Goal: Transaction & Acquisition: Book appointment/travel/reservation

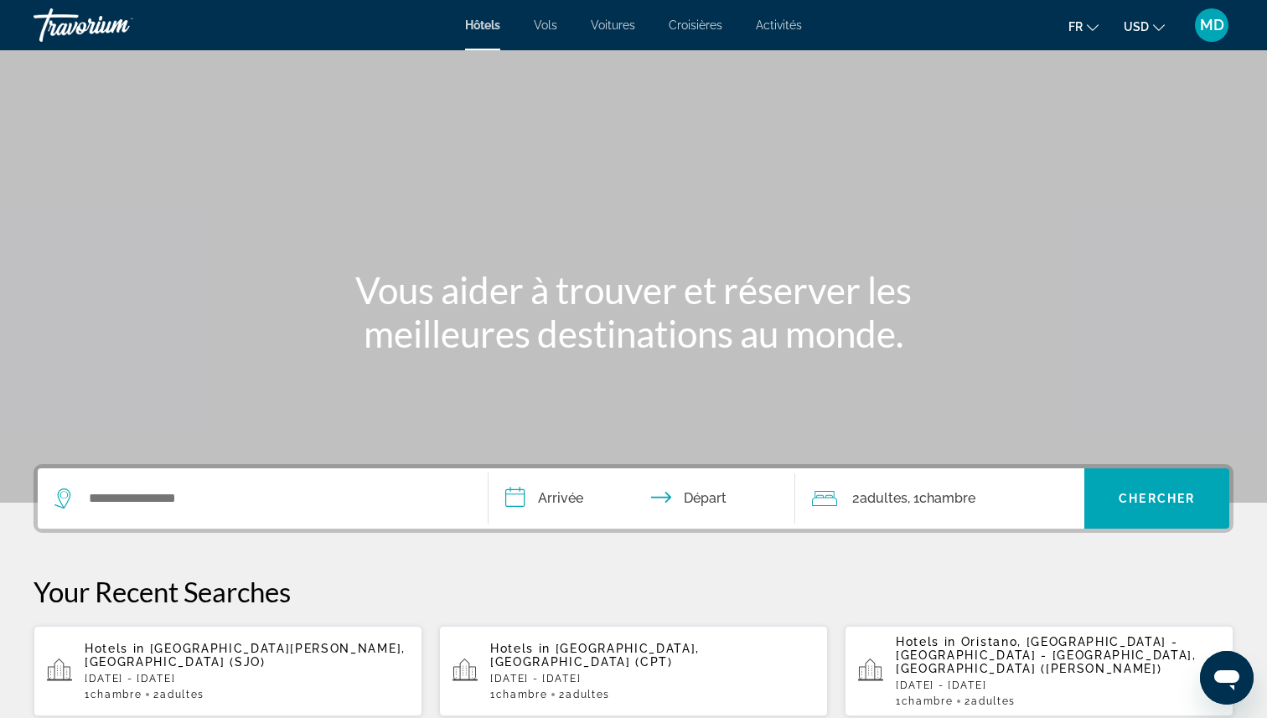
click at [1217, 33] on span "MD" at bounding box center [1212, 25] width 24 height 17
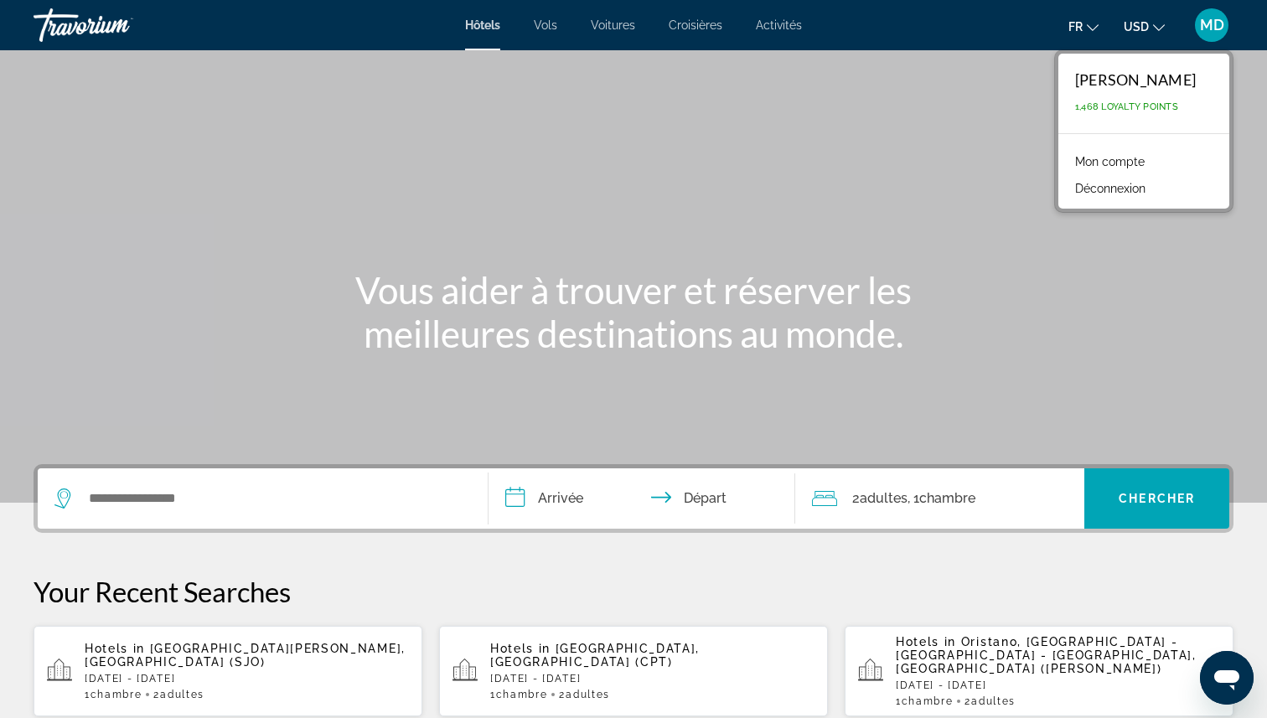
click at [1082, 165] on link "Mon compte" at bounding box center [1110, 162] width 86 height 22
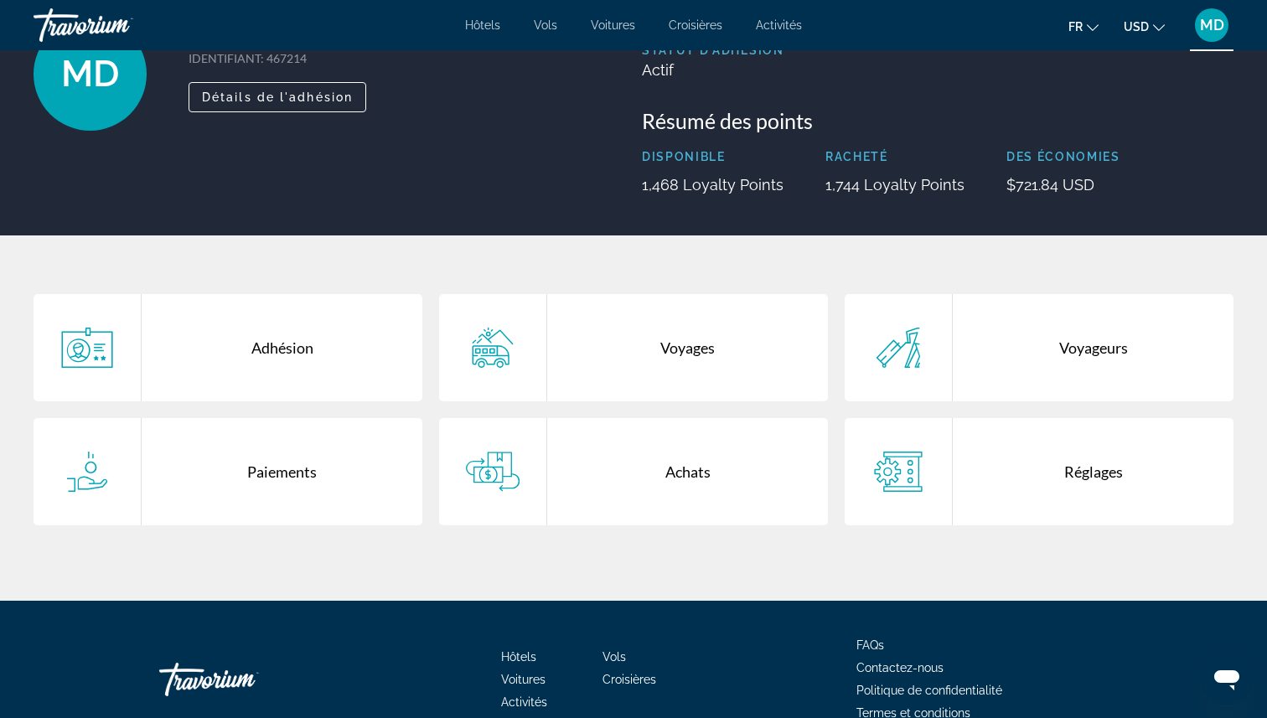
scroll to position [183, 0]
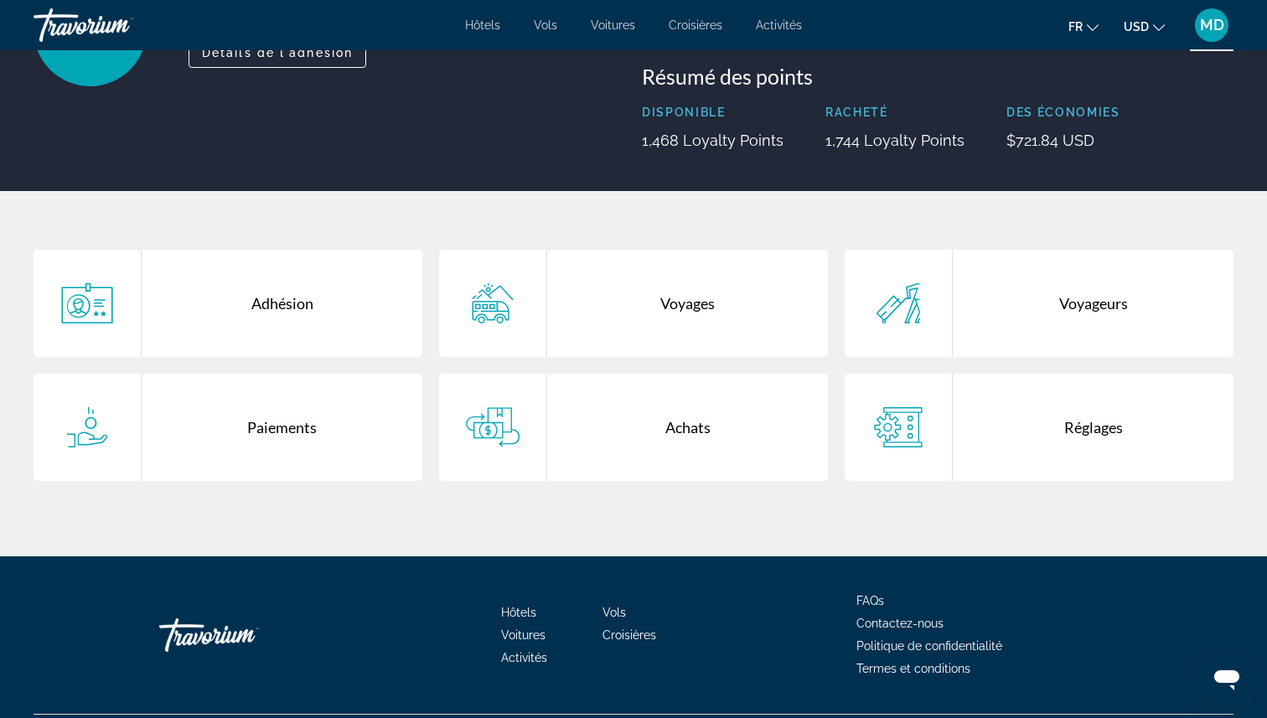
click at [739, 283] on div "Voyages" at bounding box center [687, 303] width 281 height 107
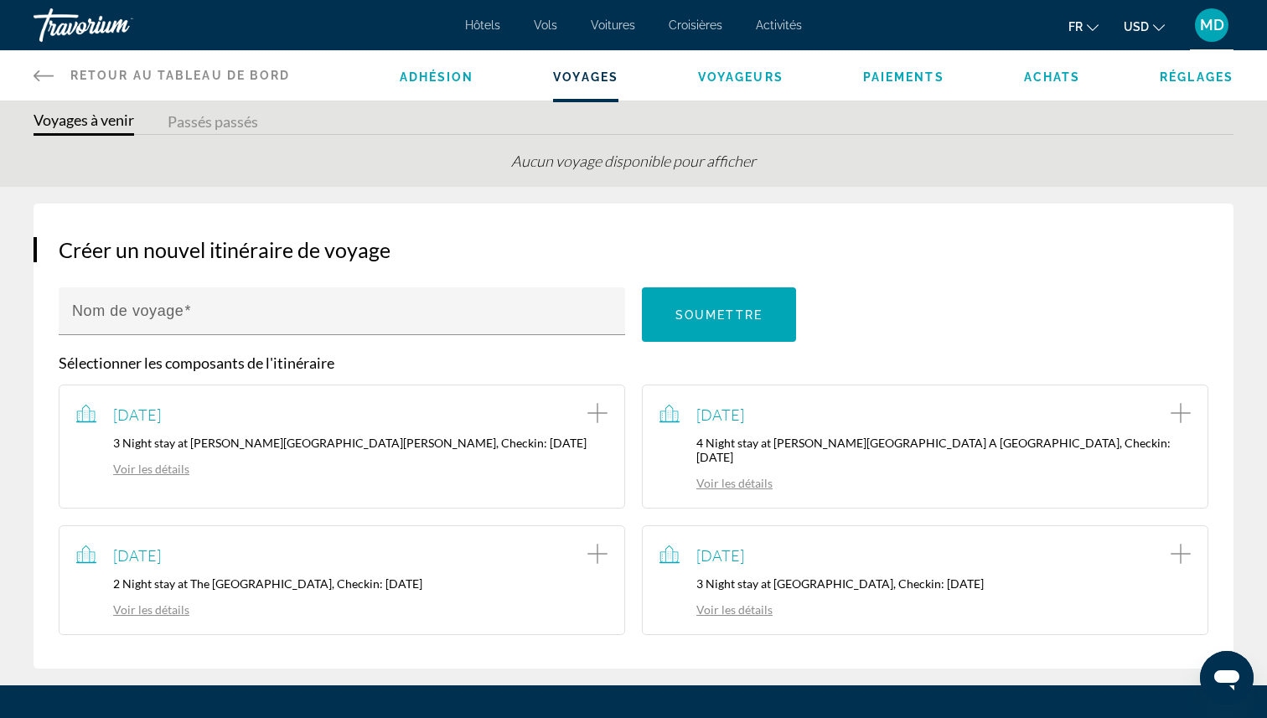
scroll to position [63, 0]
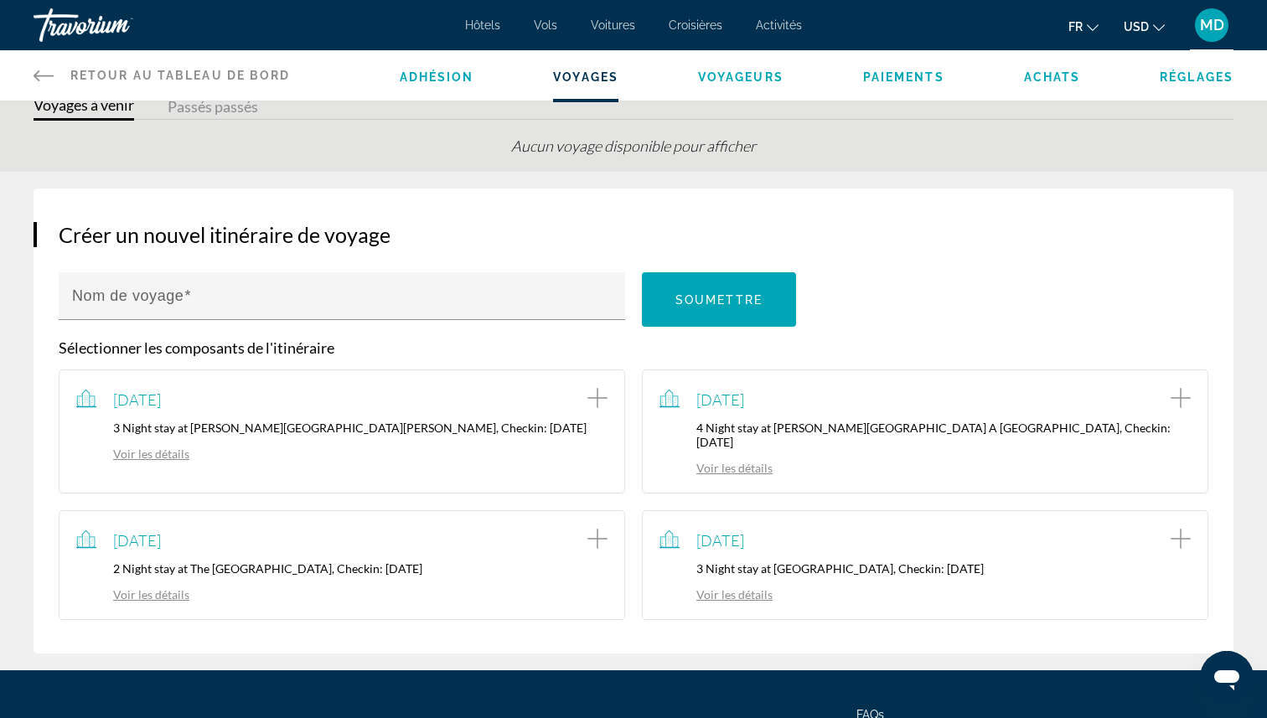
click at [751, 587] on link "Voir les détails" at bounding box center [715, 594] width 113 height 14
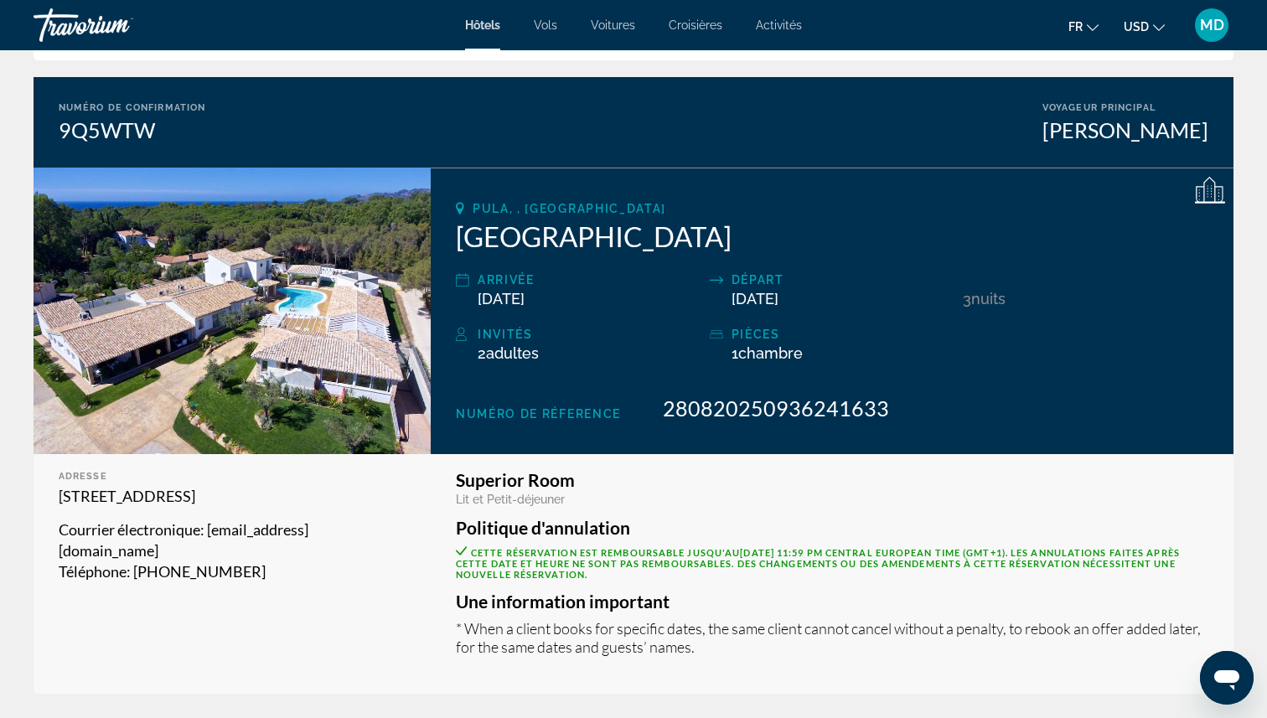
scroll to position [35, 0]
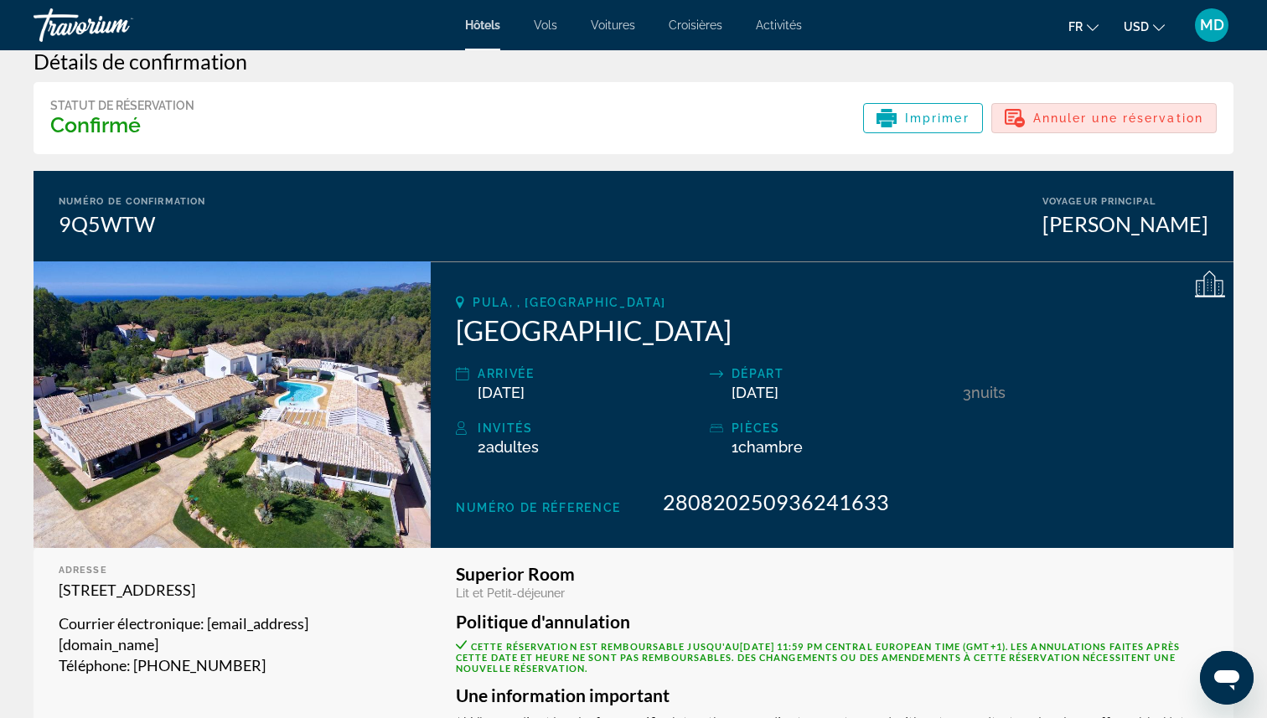
click at [1083, 112] on span "Annuler une réservation" at bounding box center [1118, 117] width 170 height 13
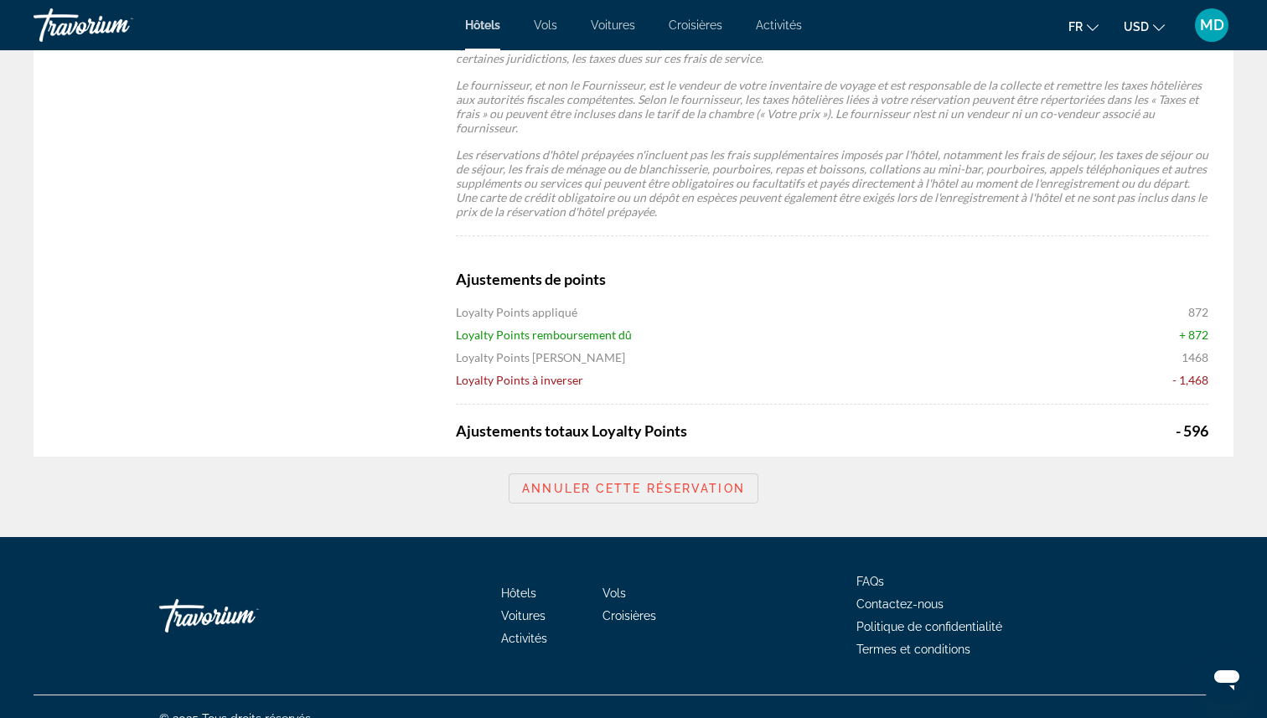
scroll to position [1181, 0]
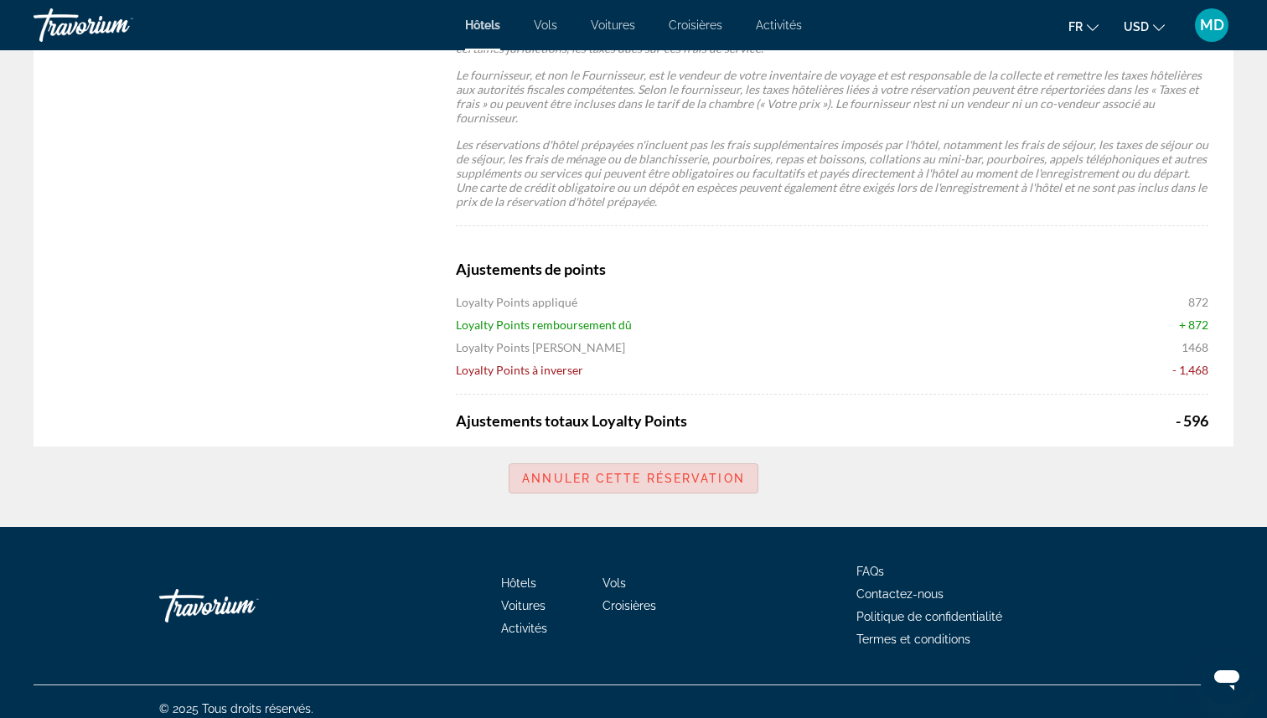
click at [690, 472] on span "Annuler cette réservation" at bounding box center [633, 478] width 223 height 13
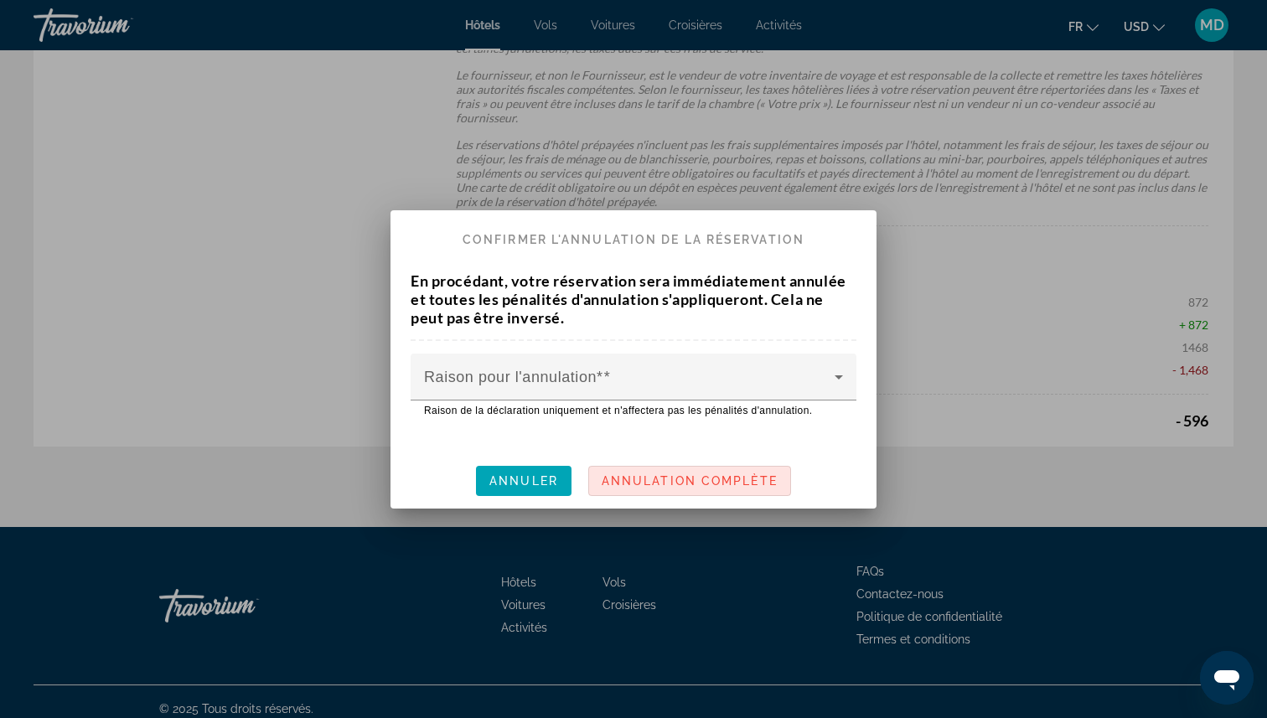
click at [637, 480] on span "Annulation complète" at bounding box center [690, 480] width 176 height 13
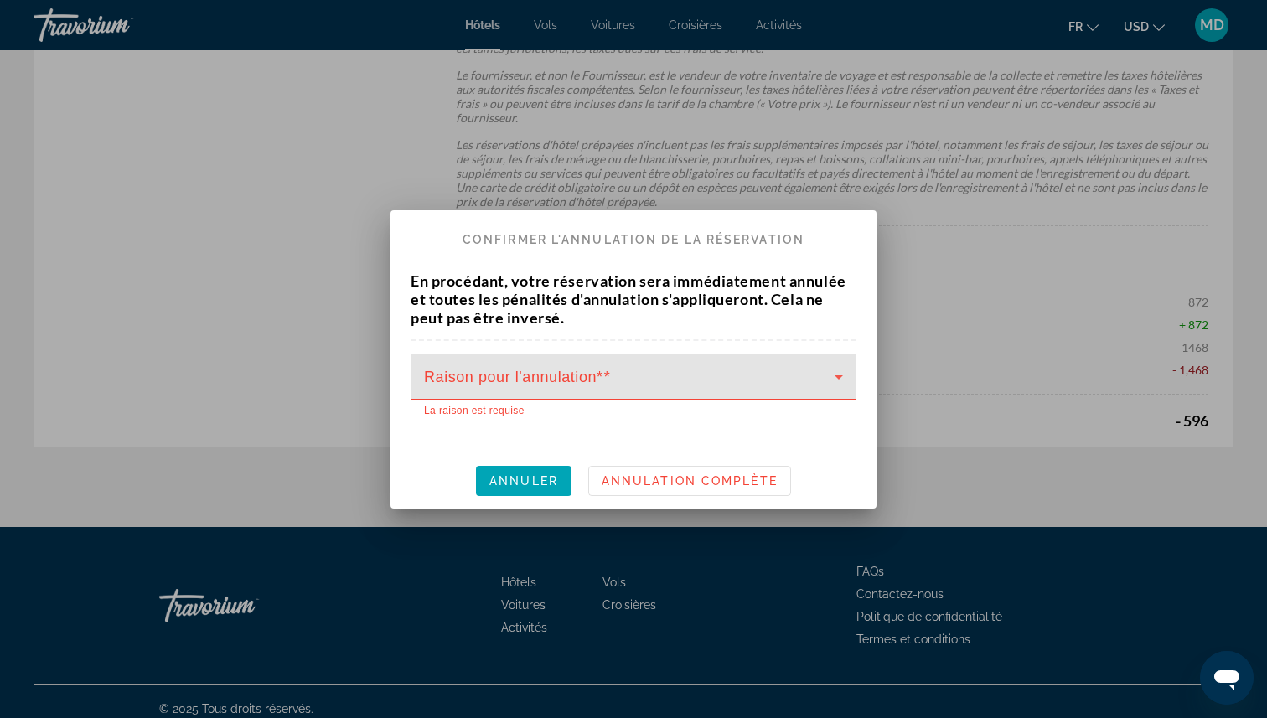
click at [803, 379] on span at bounding box center [629, 384] width 411 height 20
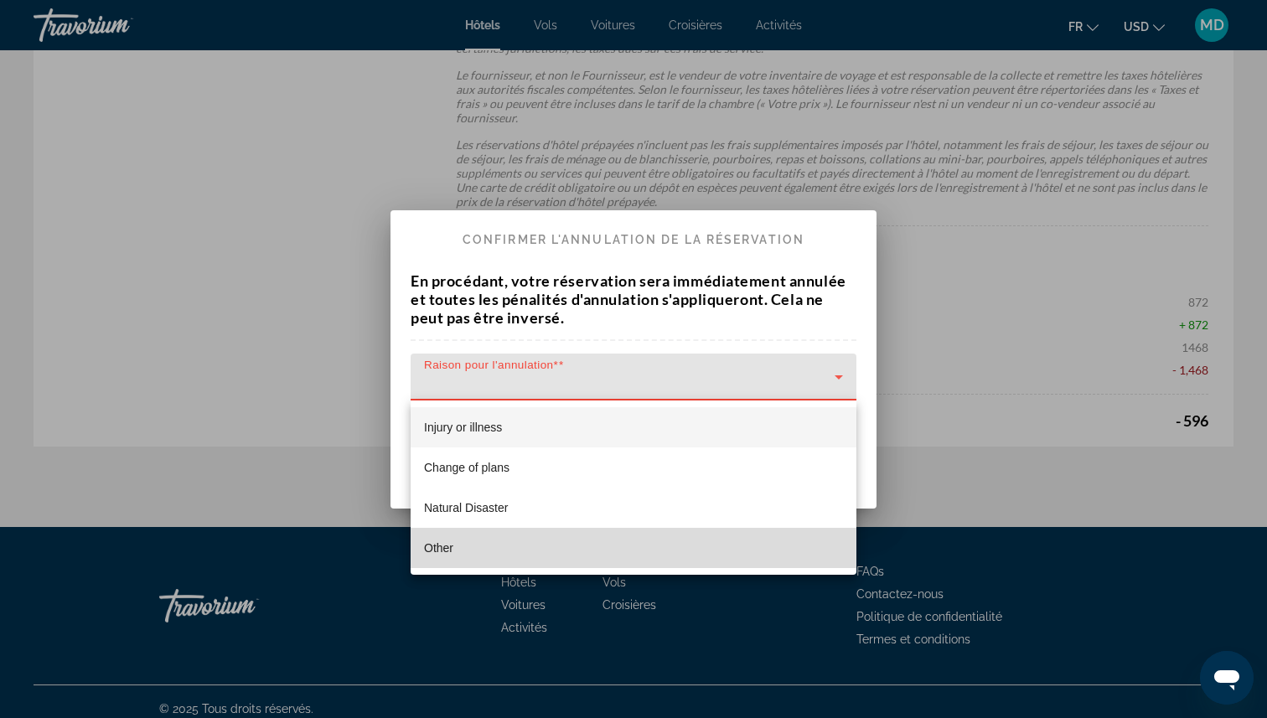
click at [588, 540] on mat-option "Other" at bounding box center [634, 548] width 446 height 40
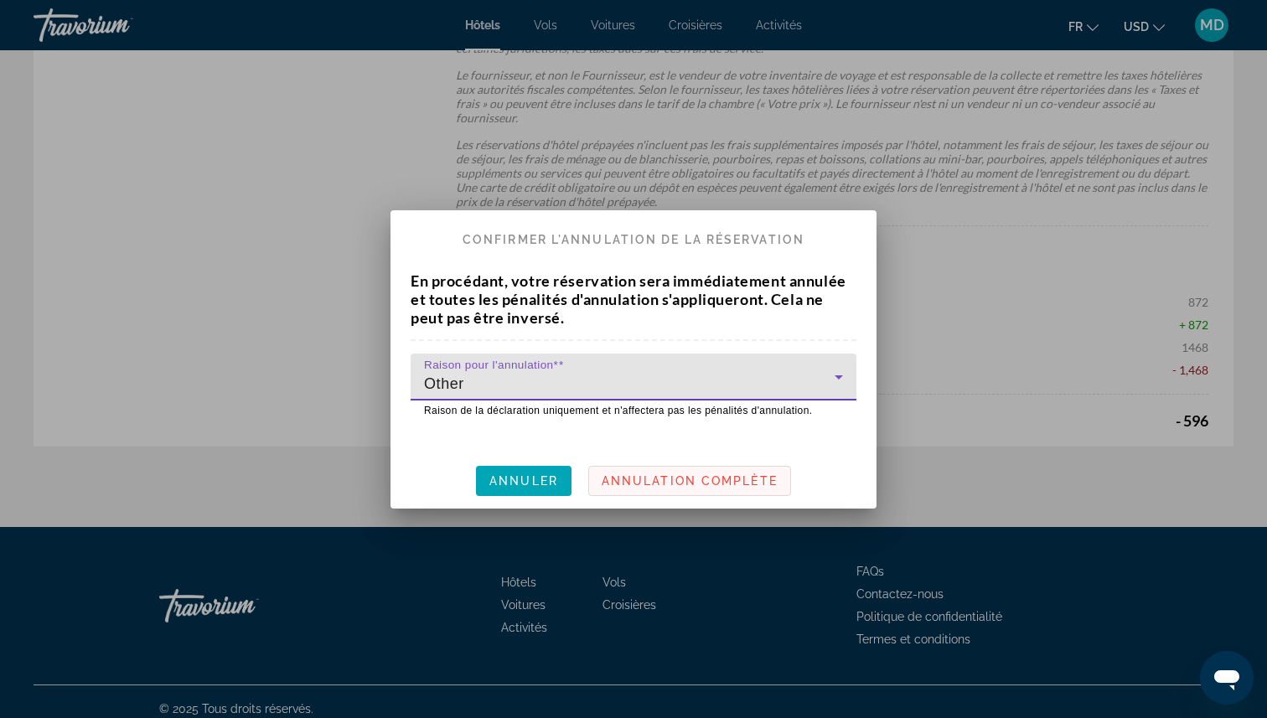
click at [664, 493] on span at bounding box center [689, 481] width 201 height 40
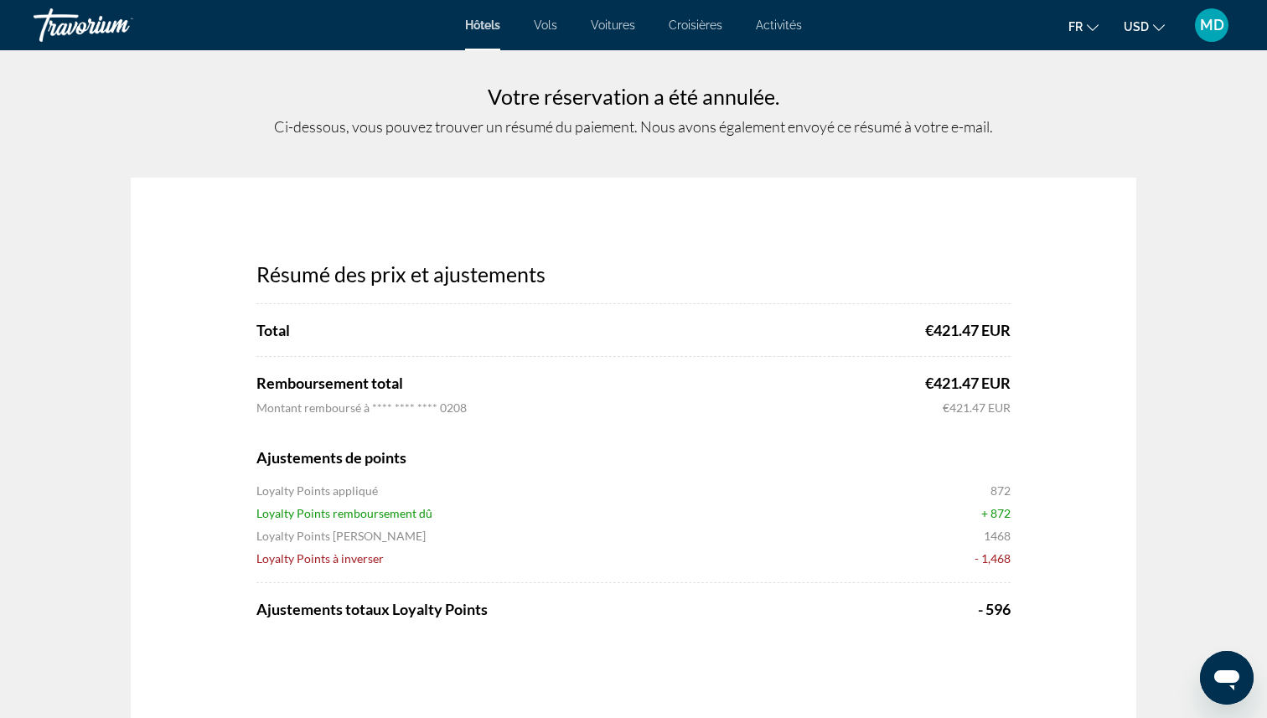
click at [483, 23] on span "Hôtels" at bounding box center [482, 24] width 35 height 13
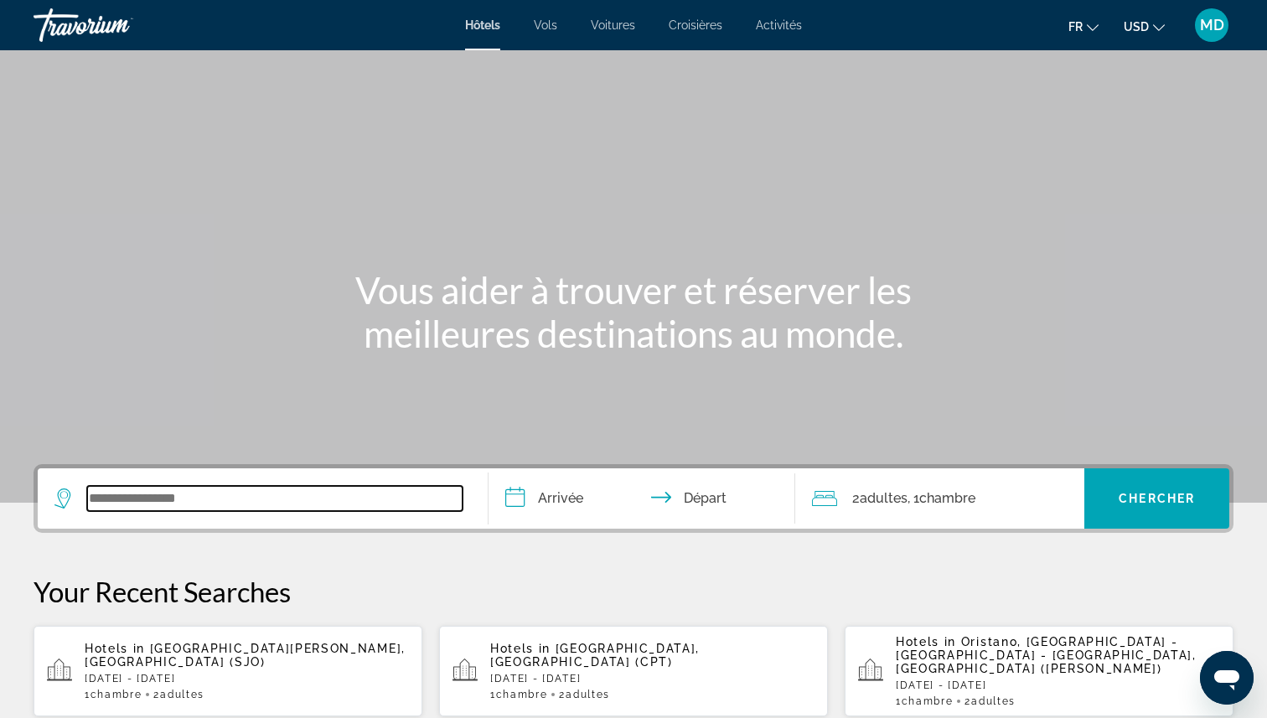
click at [198, 490] on input "Search widget" at bounding box center [274, 498] width 375 height 25
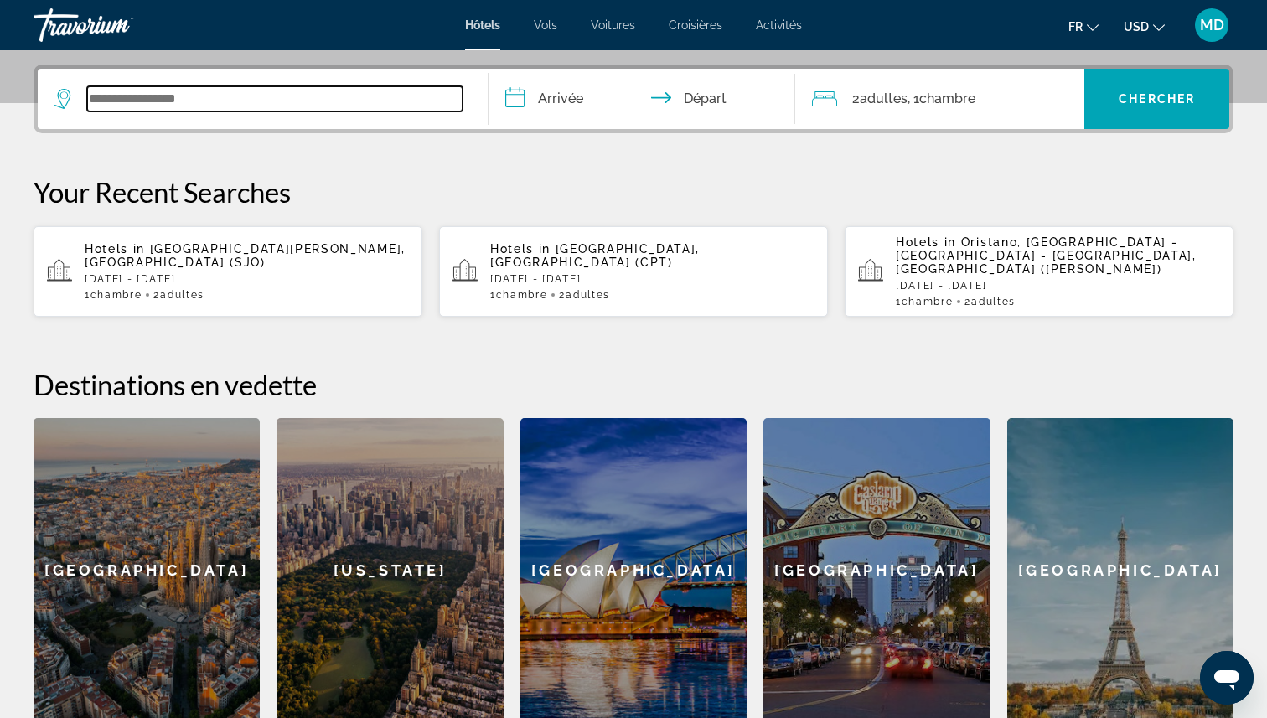
scroll to position [410, 0]
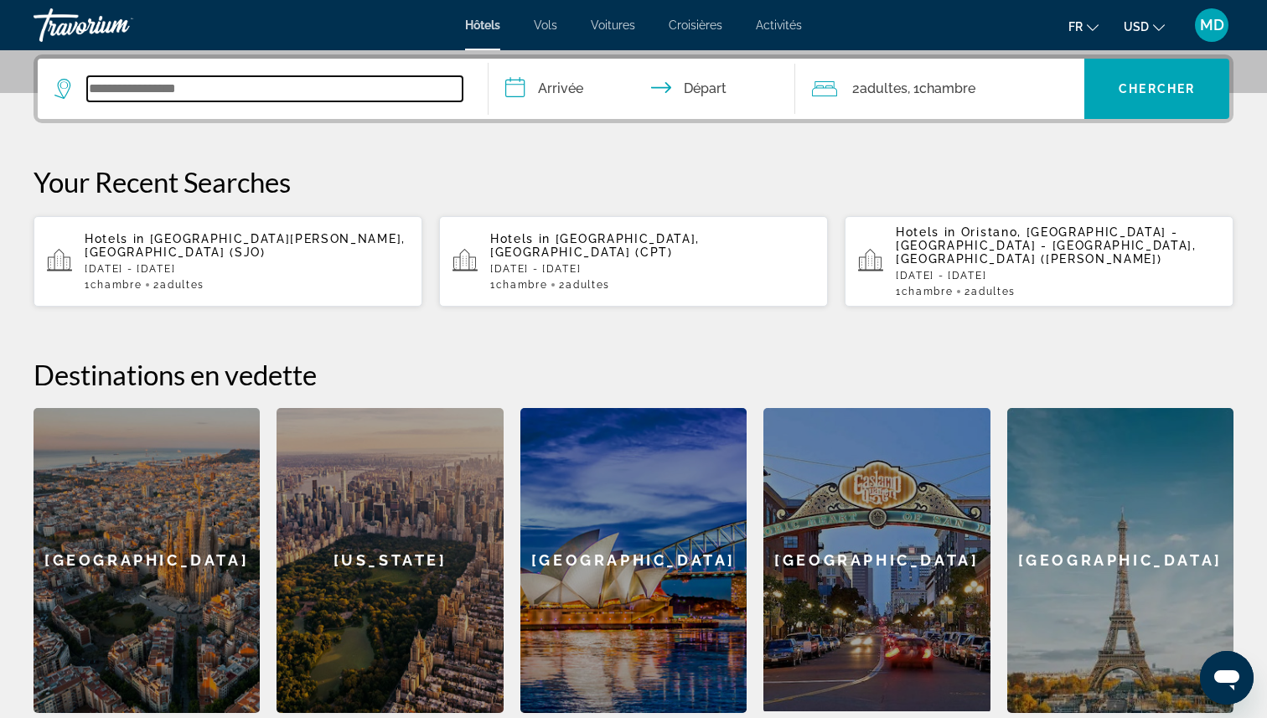
paste input "**********"
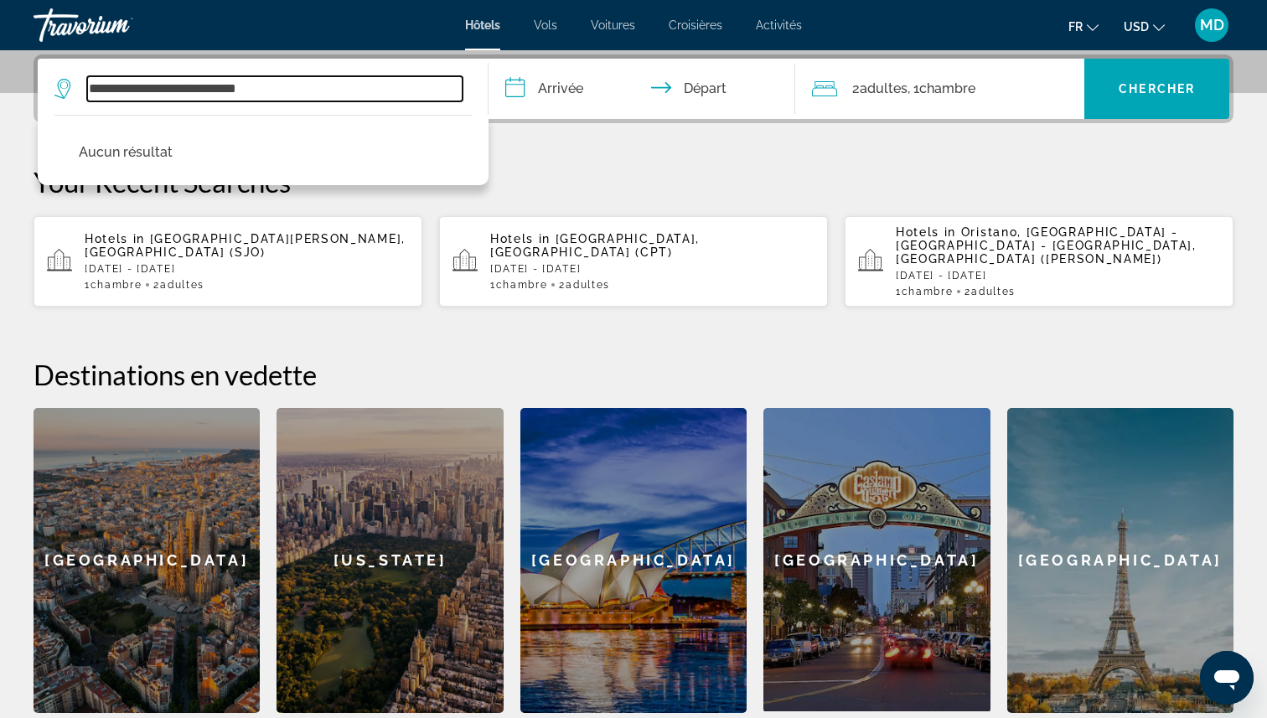
drag, startPoint x: 139, startPoint y: 86, endPoint x: 477, endPoint y: 82, distance: 337.7
click at [477, 82] on app-destination-search "**********" at bounding box center [263, 89] width 451 height 60
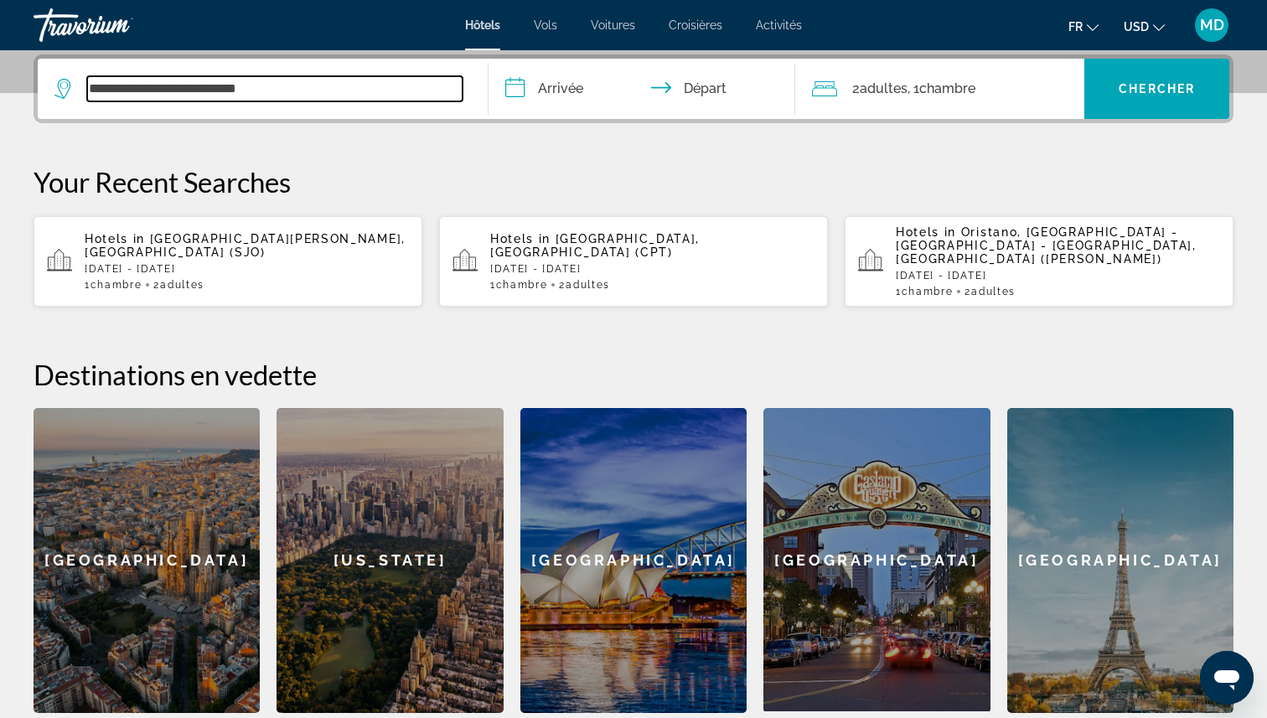
drag, startPoint x: 145, startPoint y: 90, endPoint x: 354, endPoint y: 84, distance: 209.5
click at [354, 84] on input "**********" at bounding box center [274, 88] width 375 height 25
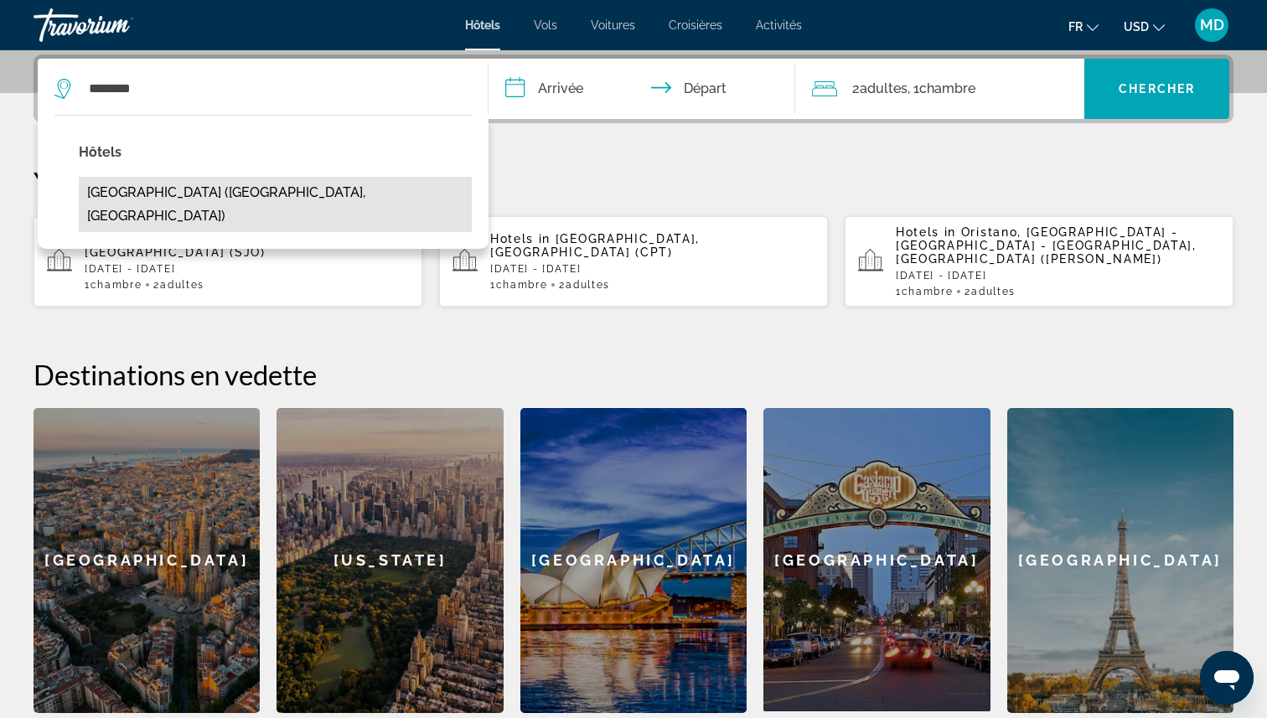
click at [232, 194] on button "[GEOGRAPHIC_DATA] ([GEOGRAPHIC_DATA], [GEOGRAPHIC_DATA])" at bounding box center [275, 204] width 393 height 55
type input "**********"
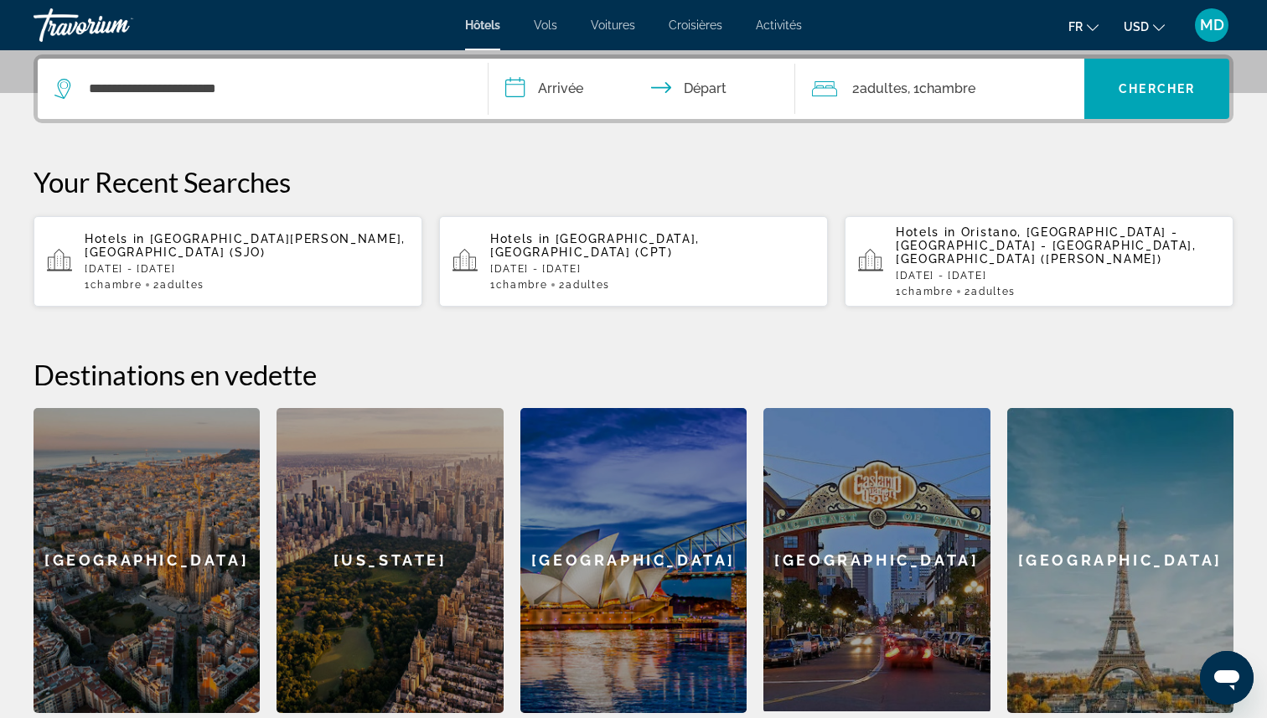
click at [582, 90] on input "**********" at bounding box center [644, 91] width 313 height 65
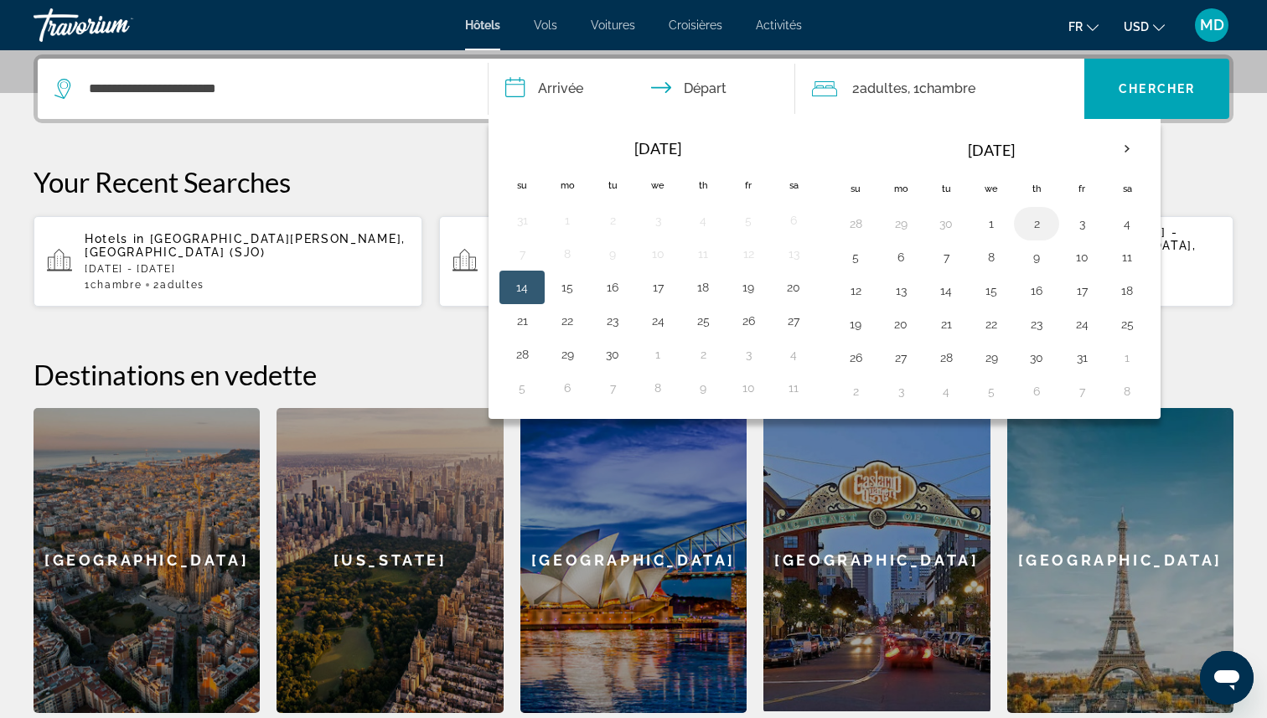
click at [1033, 220] on button "2" at bounding box center [1036, 223] width 27 height 23
click at [863, 263] on button "5" at bounding box center [855, 256] width 27 height 23
type input "**********"
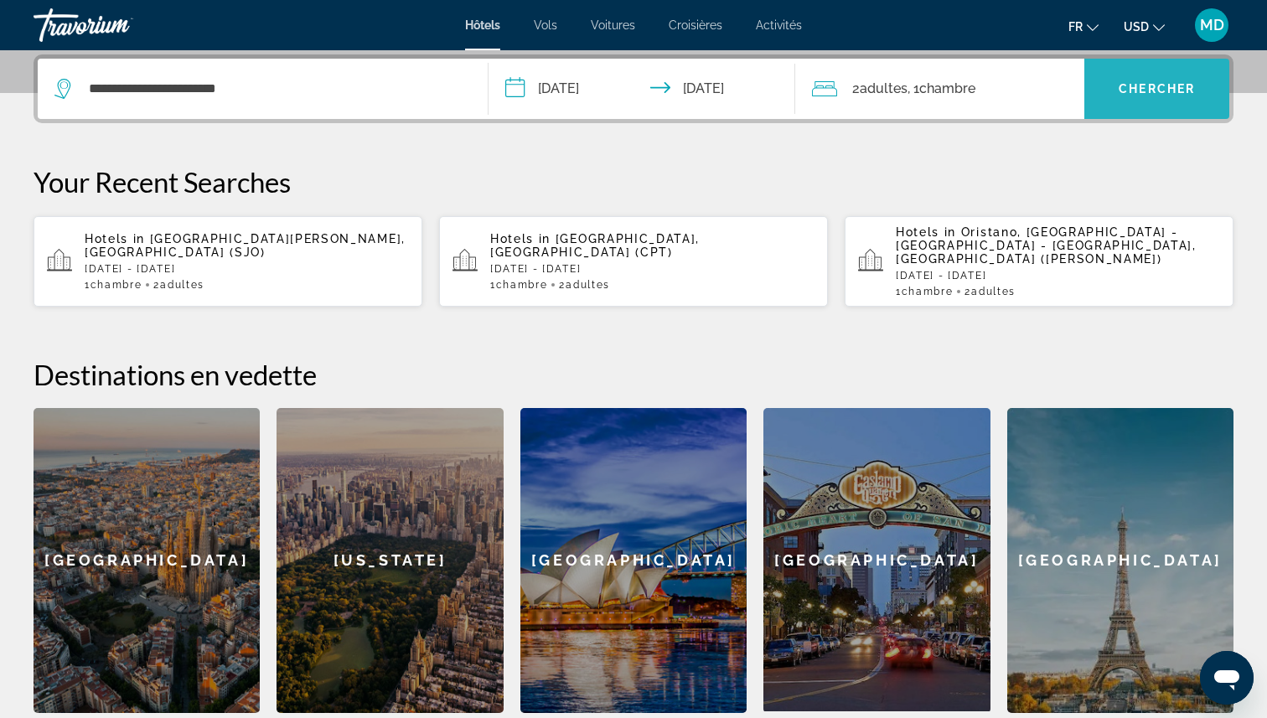
click at [1126, 104] on span "Search widget" at bounding box center [1156, 89] width 145 height 40
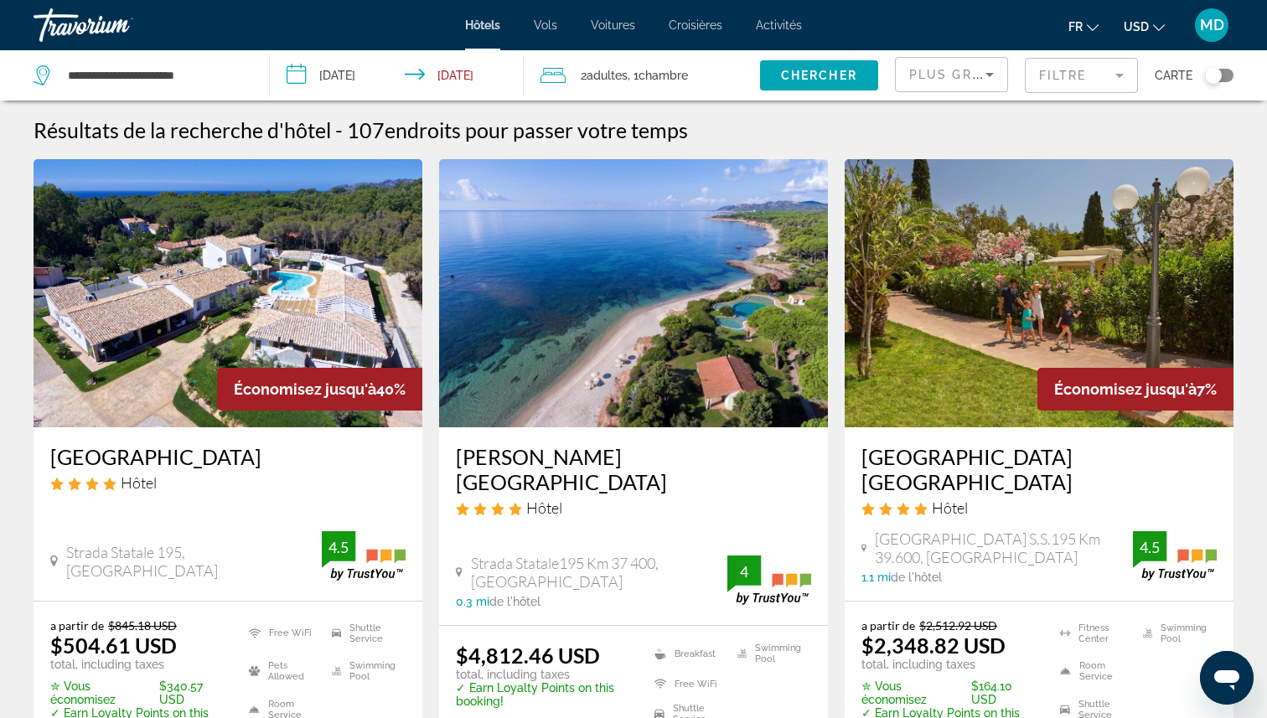
click at [1136, 12] on li "USD USD ($) MXN (Mex$) CAD (Can$) GBP (£) EUR (€) AUD (A$) NZD (NZ$) CNY (CN¥)" at bounding box center [1144, 25] width 41 height 27
click at [1138, 28] on span "USD" at bounding box center [1136, 26] width 25 height 13
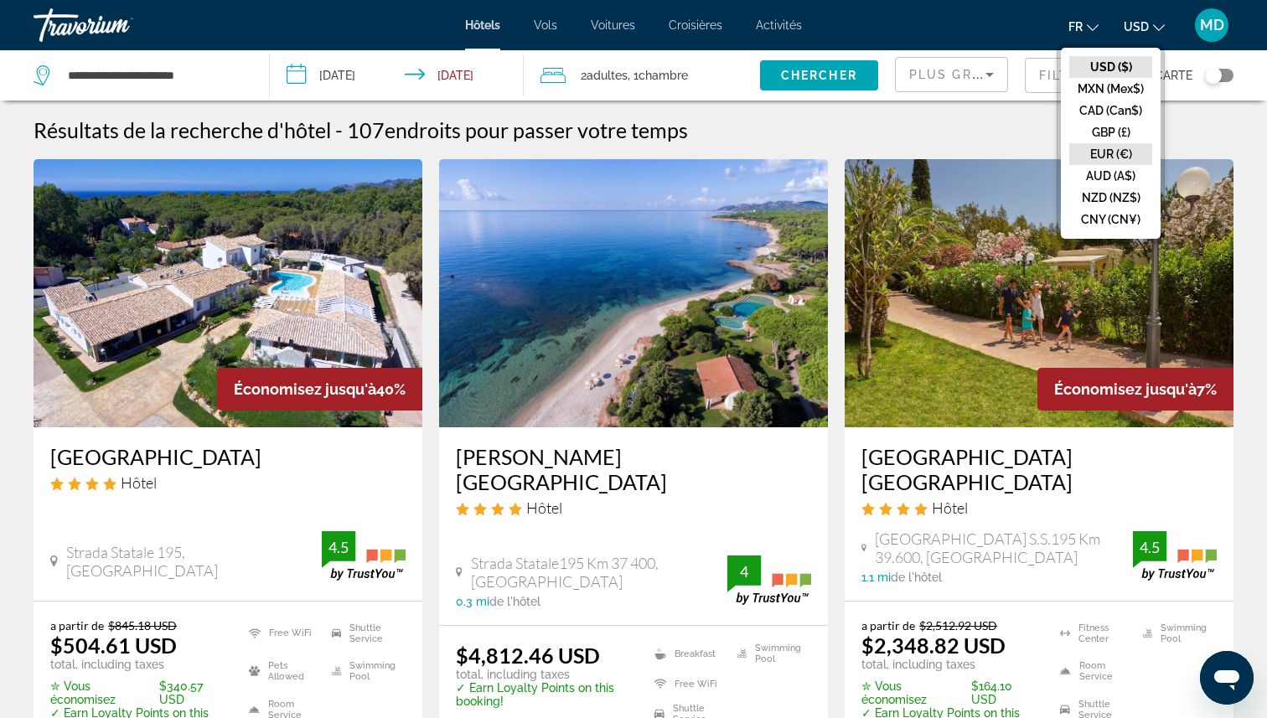
click at [1123, 152] on button "EUR (€)" at bounding box center [1110, 154] width 83 height 22
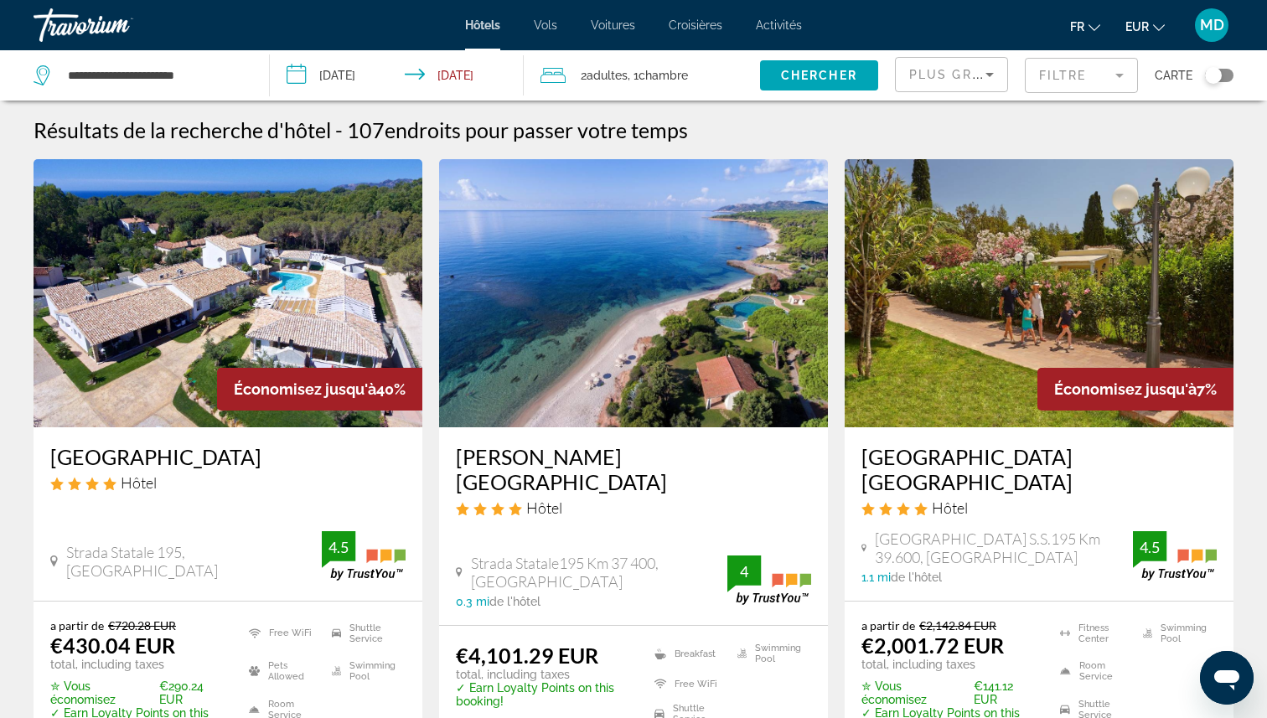
click at [965, 85] on div "Plus grandes économies" at bounding box center [951, 81] width 85 height 47
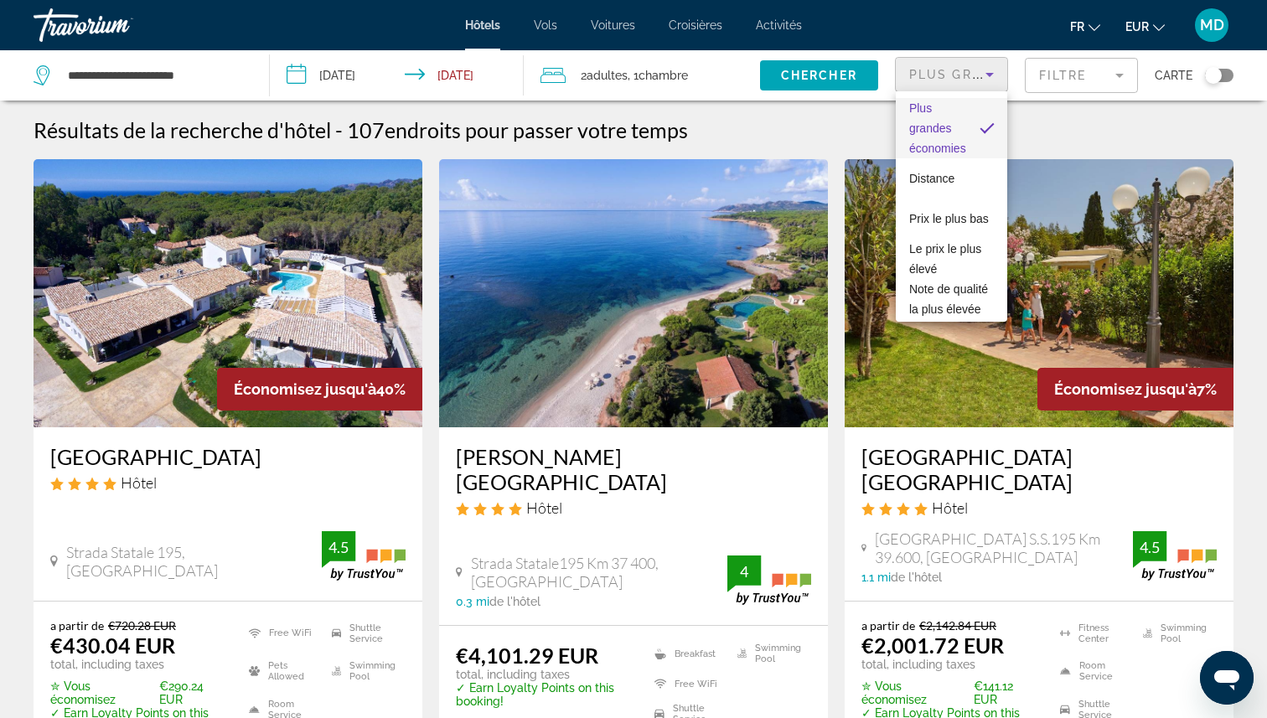
click at [965, 79] on div at bounding box center [633, 359] width 1267 height 718
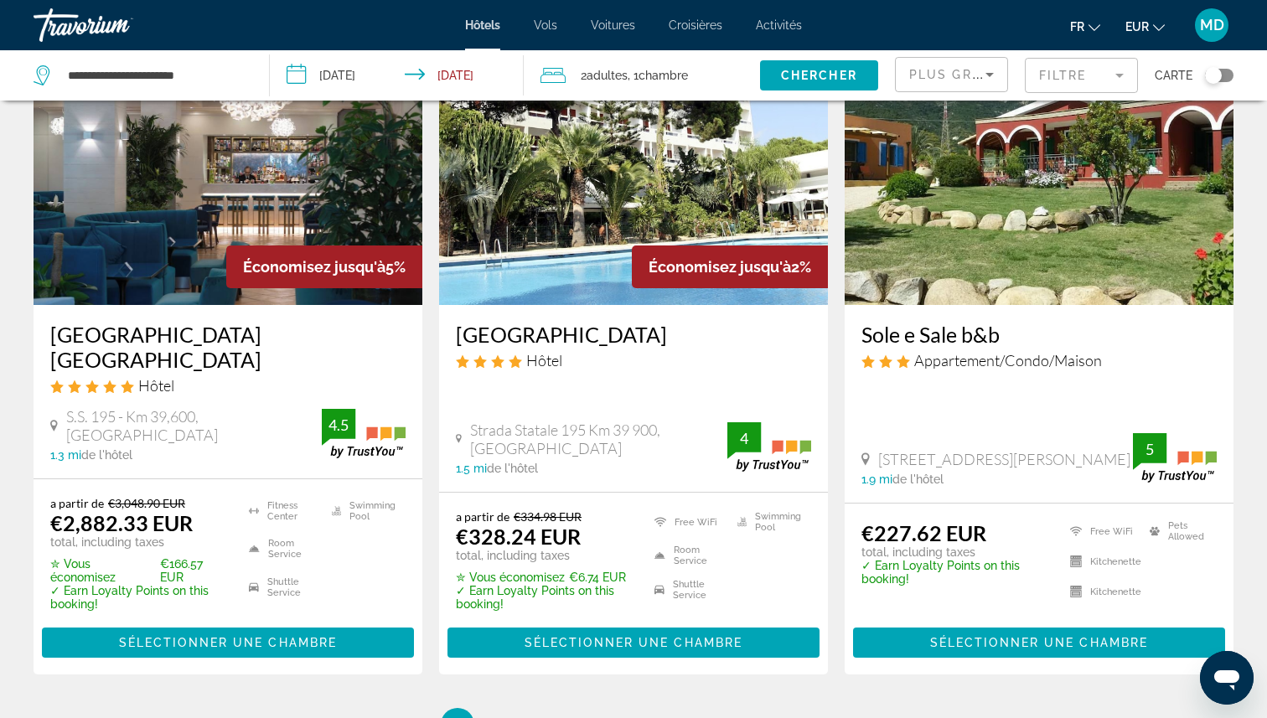
scroll to position [2296, 0]
